Goal: Information Seeking & Learning: Learn about a topic

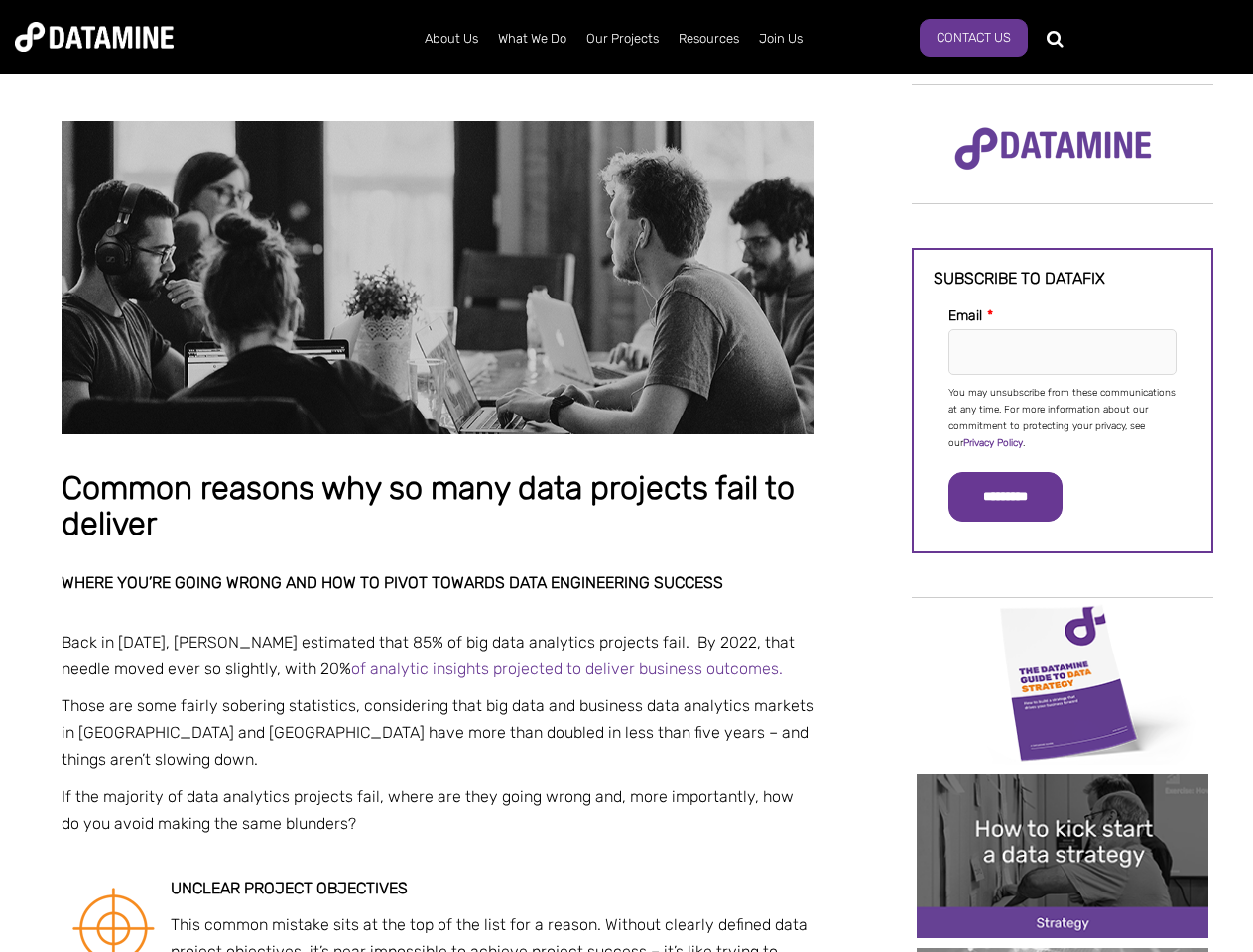
click at [1063, 417] on p "You may unsubscribe from these communications at any time. For more information…" at bounding box center [1062, 419] width 228 height 68
click at [1017, 497] on input "*********" at bounding box center [1005, 497] width 114 height 50
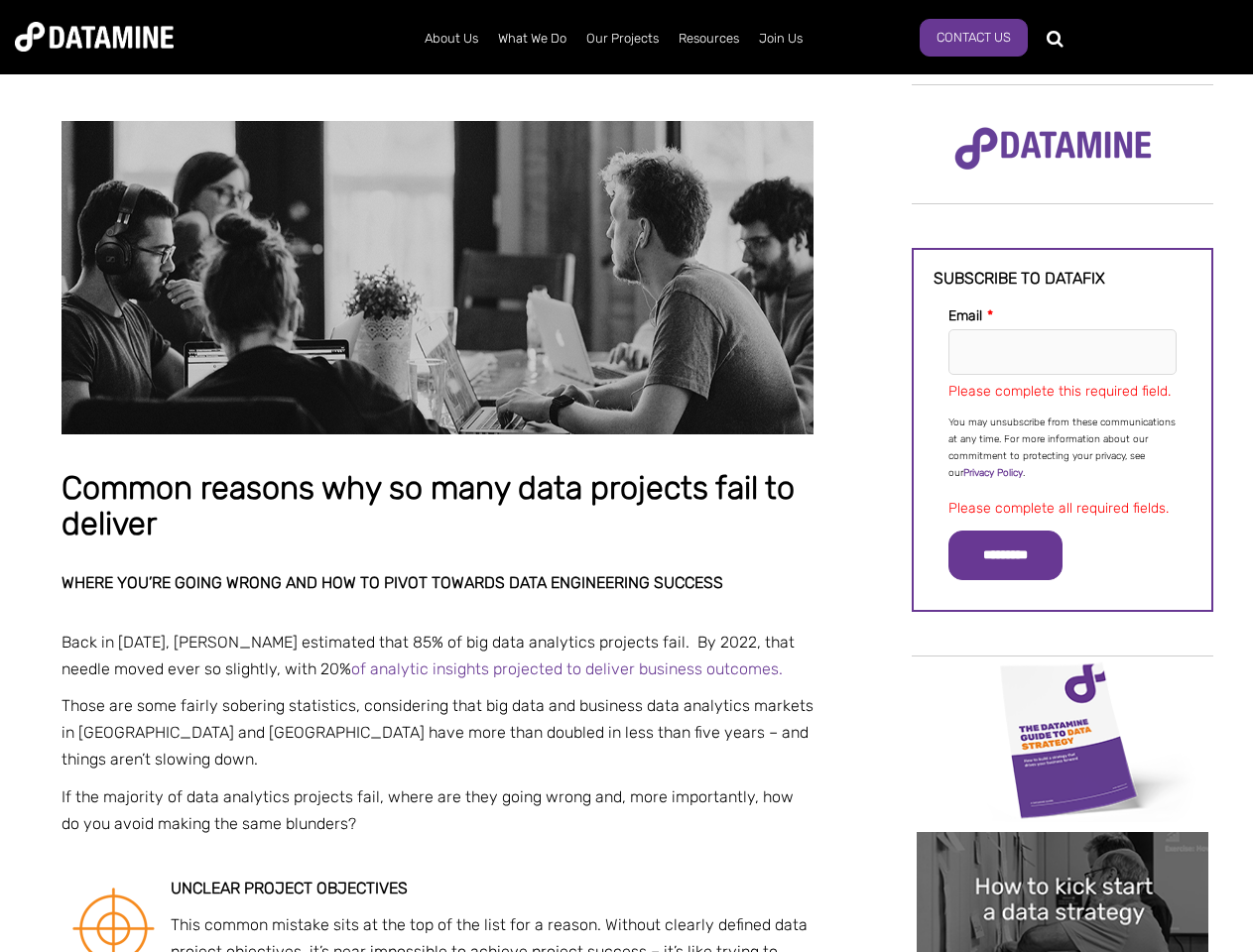
click at [1063, 681] on img "Image grid with {{ image_count }} images." at bounding box center [1062, 740] width 292 height 164
click at [1063, 681] on div "✕" at bounding box center [626, 476] width 1253 height 952
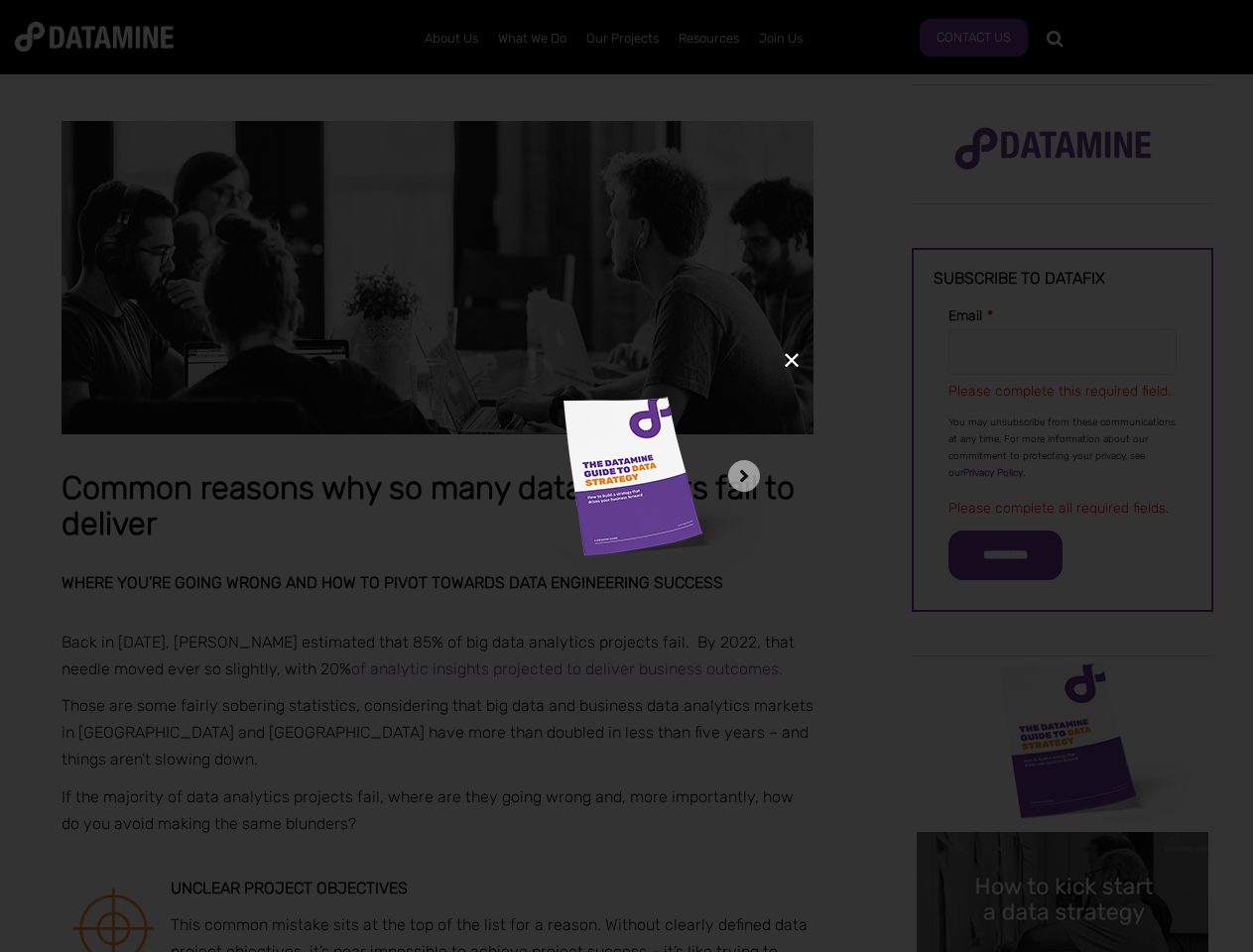
click at [1063, 857] on div "✕" at bounding box center [626, 476] width 1253 height 952
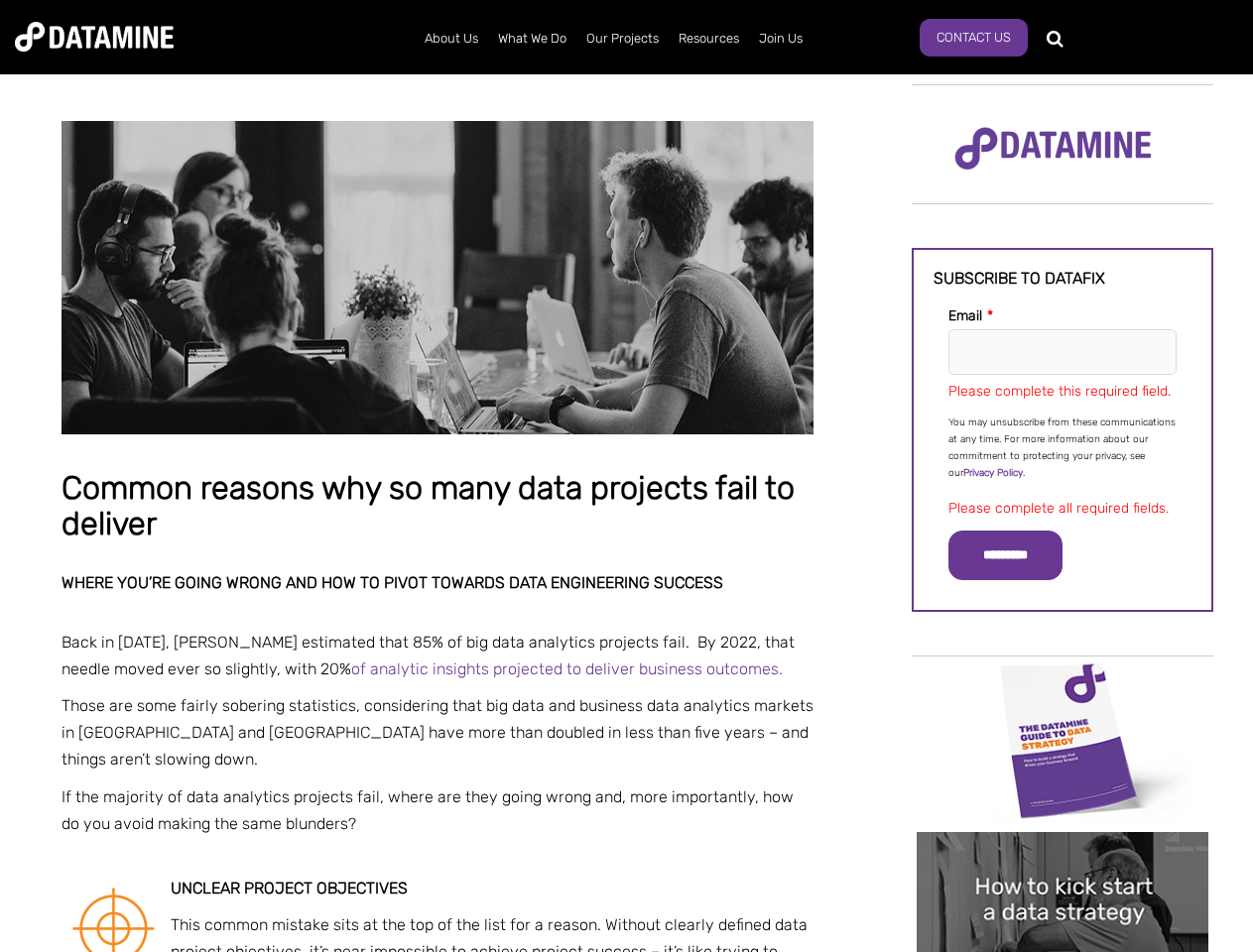
click at [1063, 857] on img "Image grid with {{ image_count }} images." at bounding box center [1062, 914] width 292 height 164
click at [1063, 950] on div "✕" at bounding box center [626, 476] width 1253 height 952
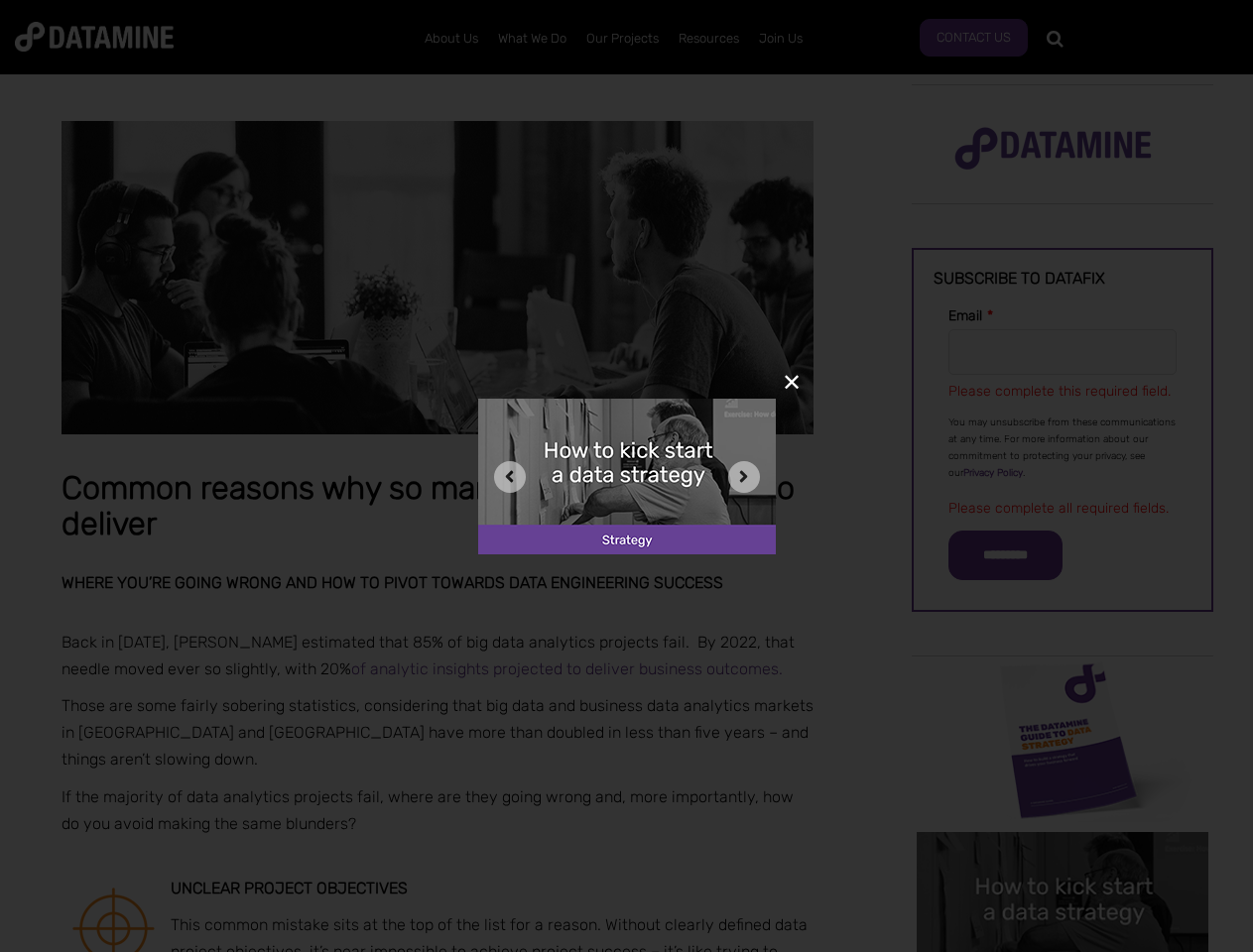
click at [1063, 950] on div "✕" at bounding box center [626, 476] width 1253 height 952
